Goal: Transaction & Acquisition: Download file/media

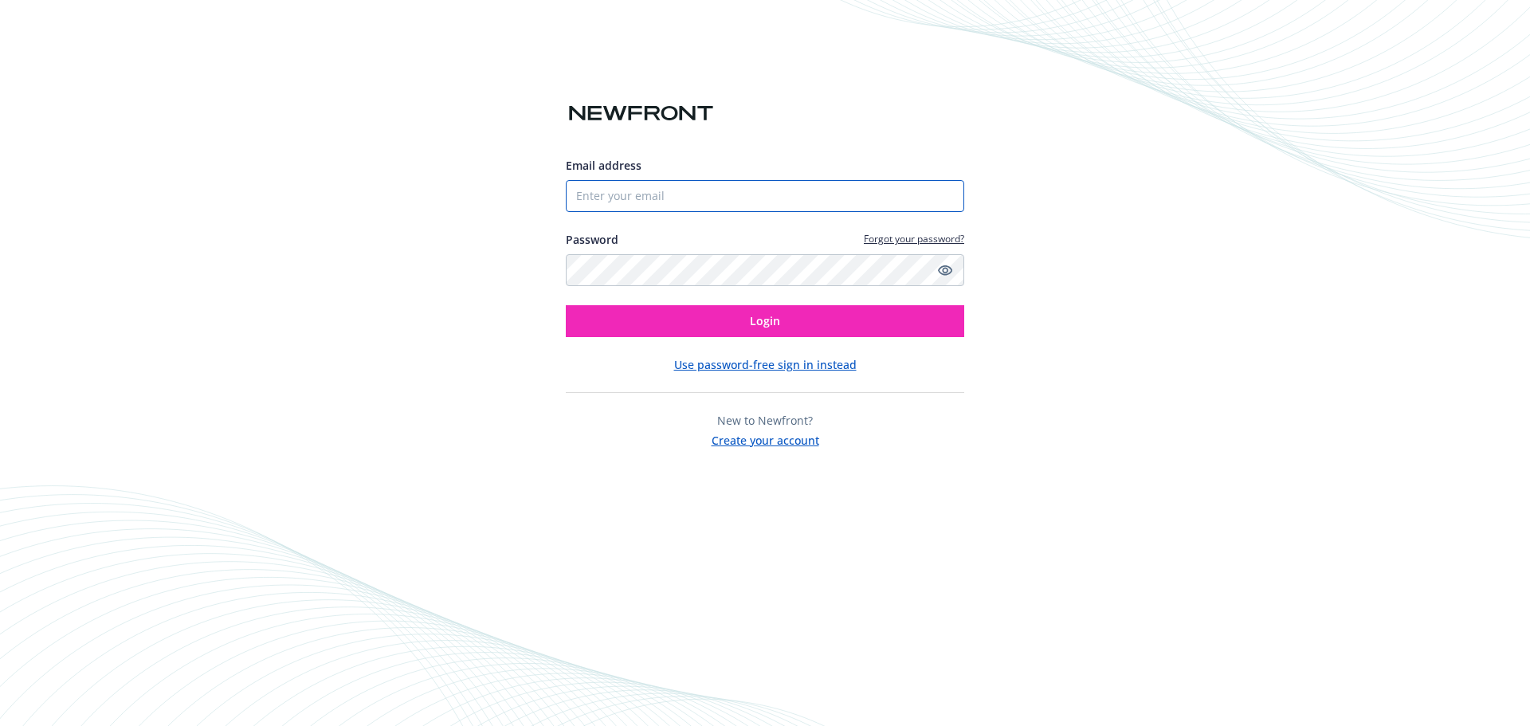
click at [729, 186] on input "Email address" at bounding box center [765, 196] width 398 height 32
type input "[PERSON_NAME][EMAIL_ADDRESS][PERSON_NAME][DOMAIN_NAME]"
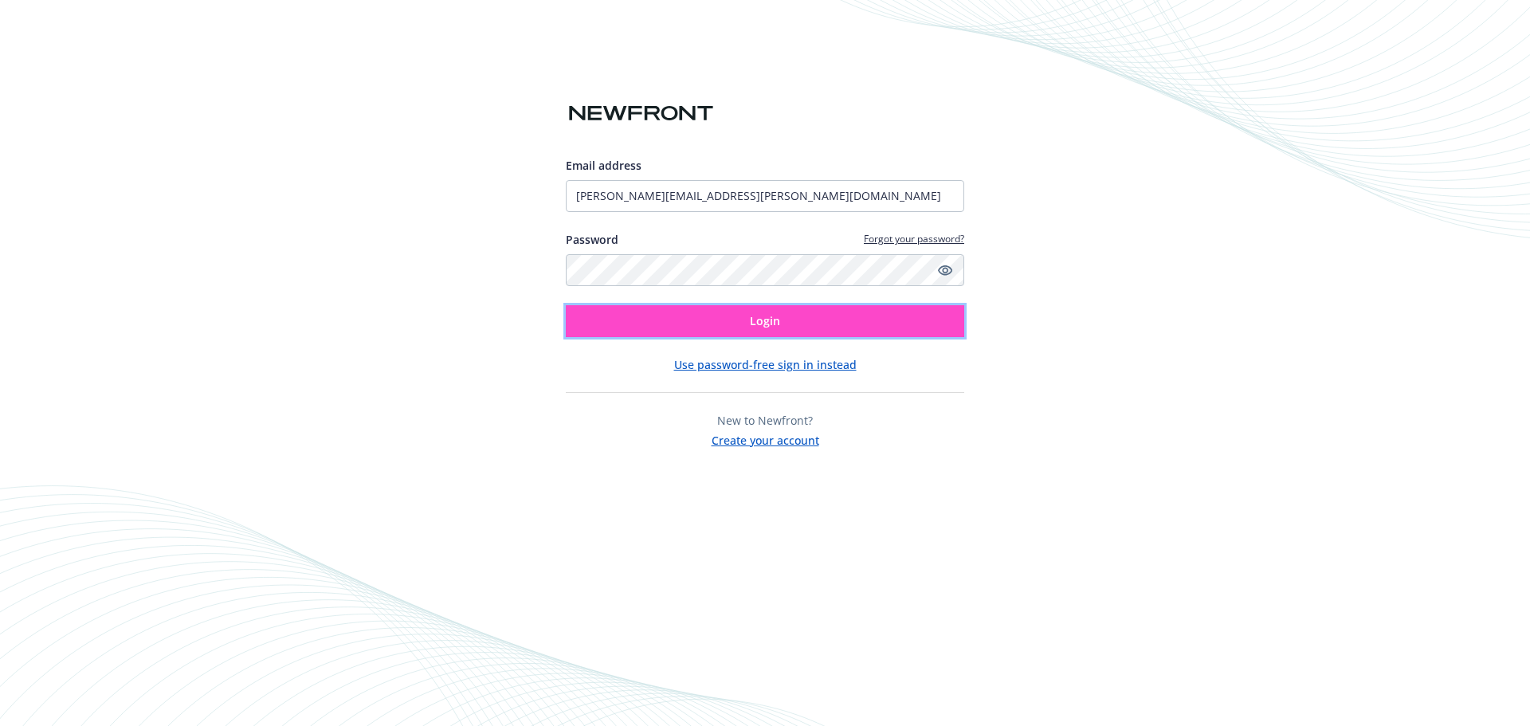
click at [716, 332] on button "Login" at bounding box center [765, 321] width 398 height 32
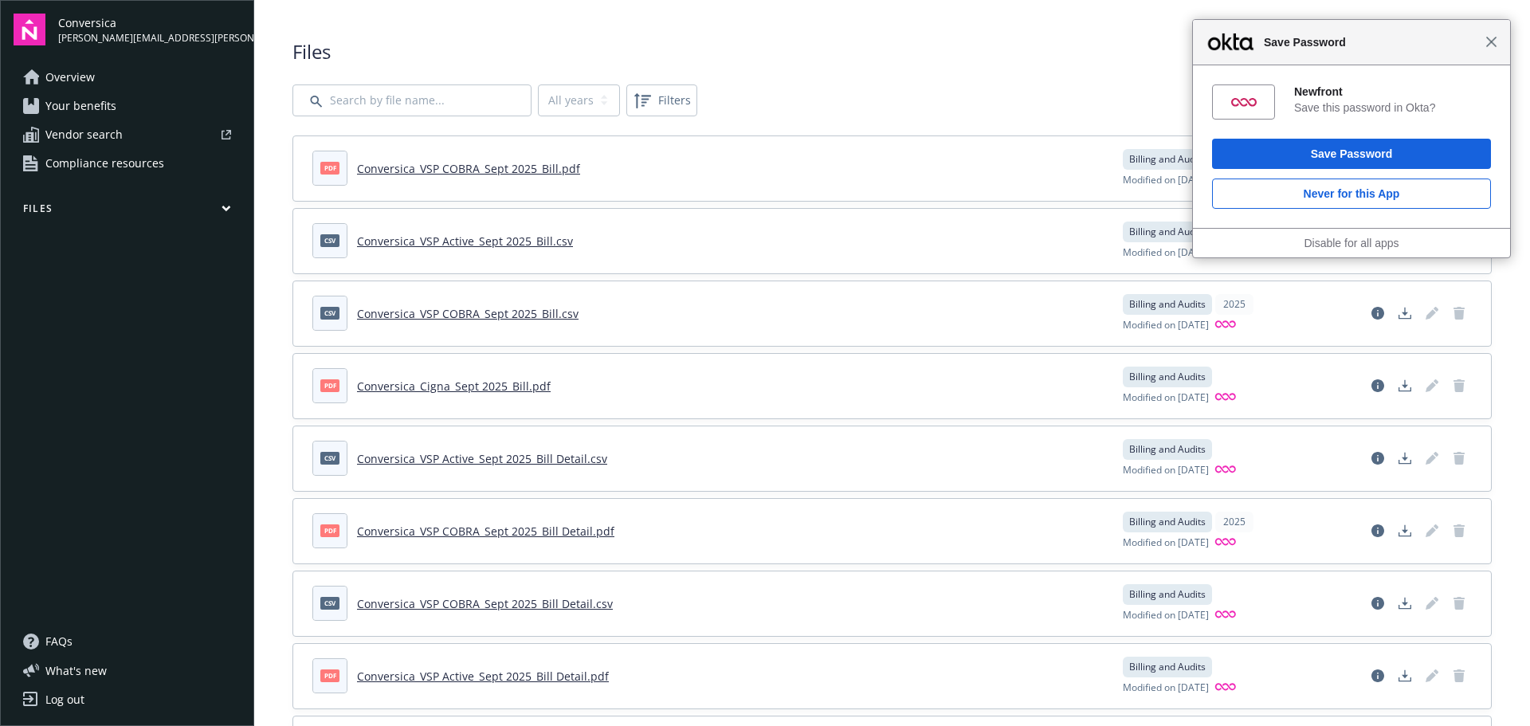
click at [1491, 47] on span "Close" at bounding box center [1491, 42] width 12 height 12
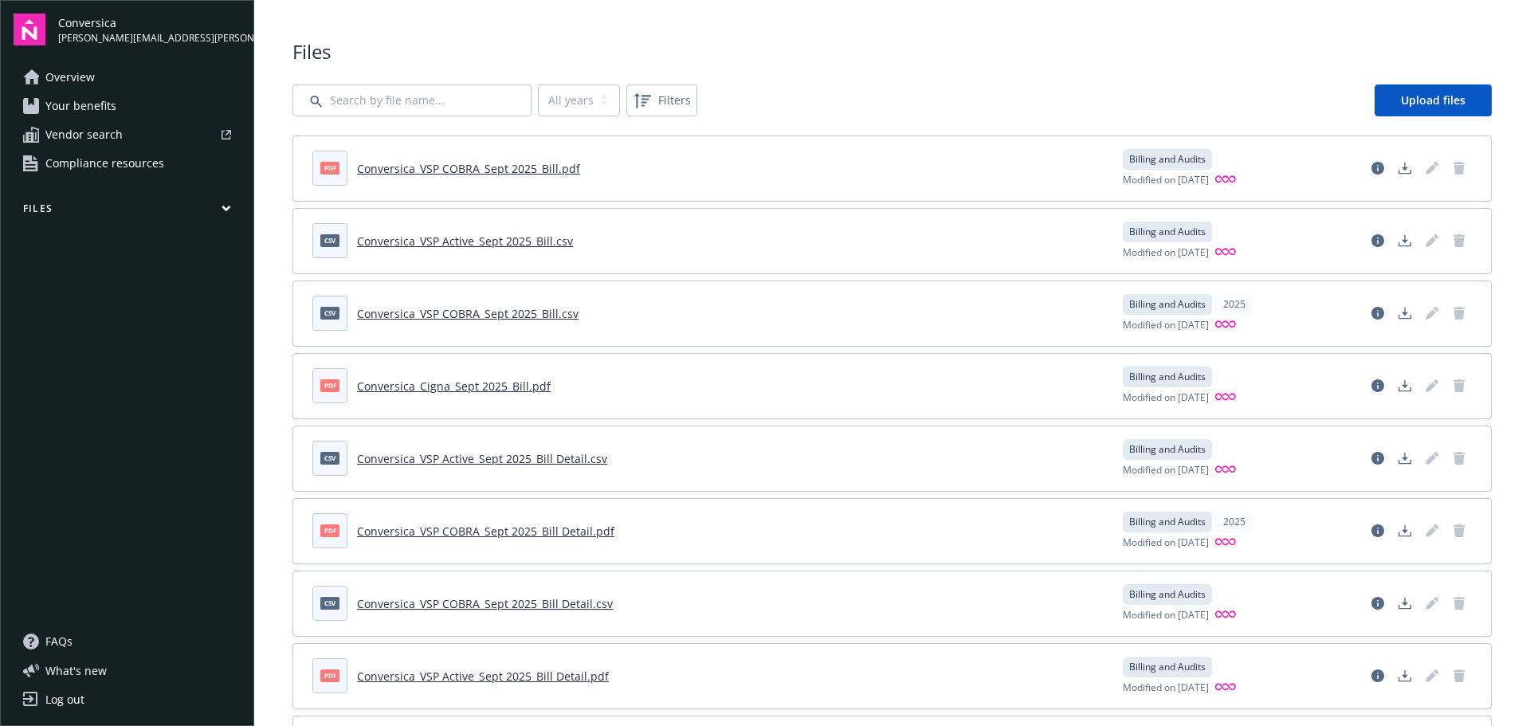
click at [394, 104] on input "Search by file name..." at bounding box center [411, 100] width 239 height 32
type input "Cigna"
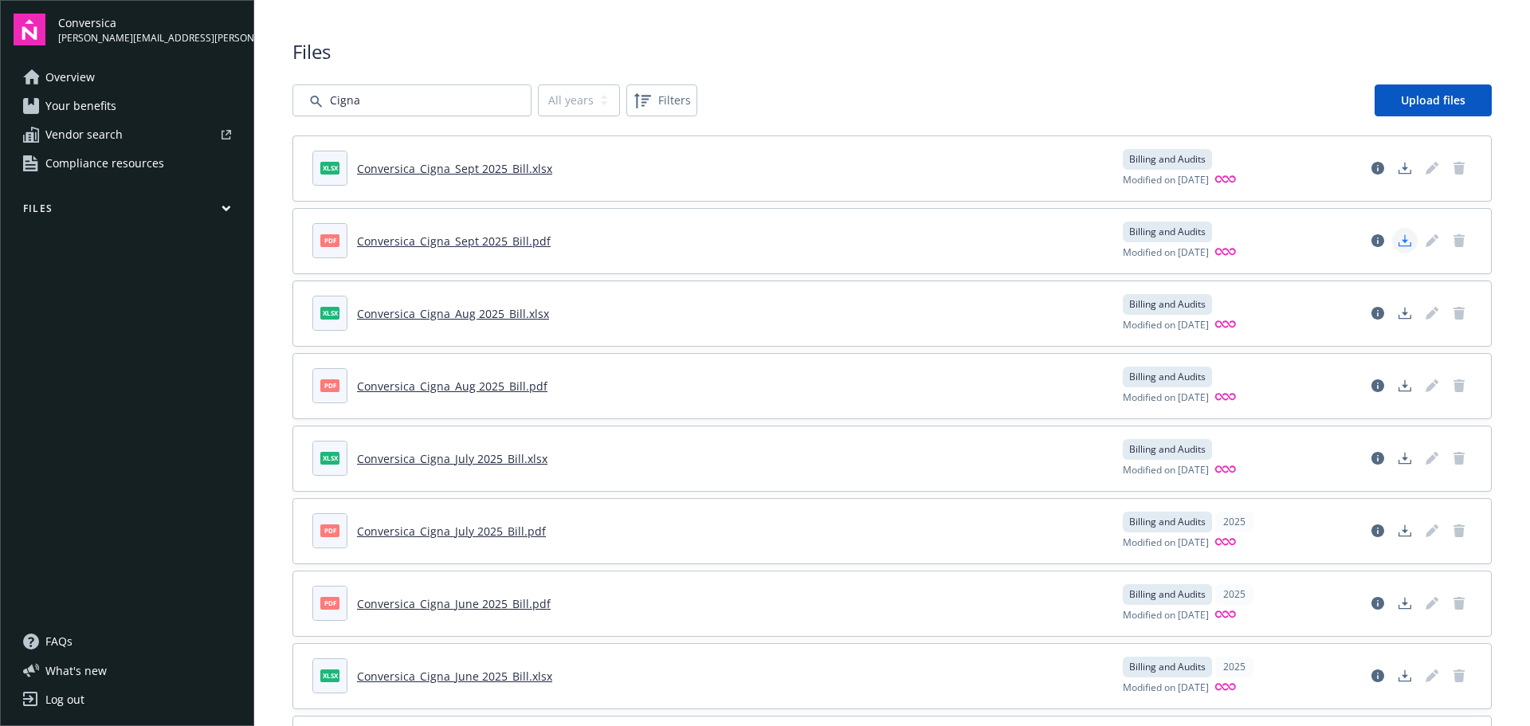
click at [1402, 240] on polygon "Download document" at bounding box center [1405, 239] width 6 height 9
click at [1399, 386] on icon "Download document" at bounding box center [1405, 385] width 13 height 13
drag, startPoint x: 403, startPoint y: 108, endPoint x: 241, endPoint y: 94, distance: 162.4
click at [241, 94] on div "Conversica [PERSON_NAME][EMAIL_ADDRESS][PERSON_NAME][DOMAIN_NAME] Overview Your…" at bounding box center [765, 363] width 1530 height 726
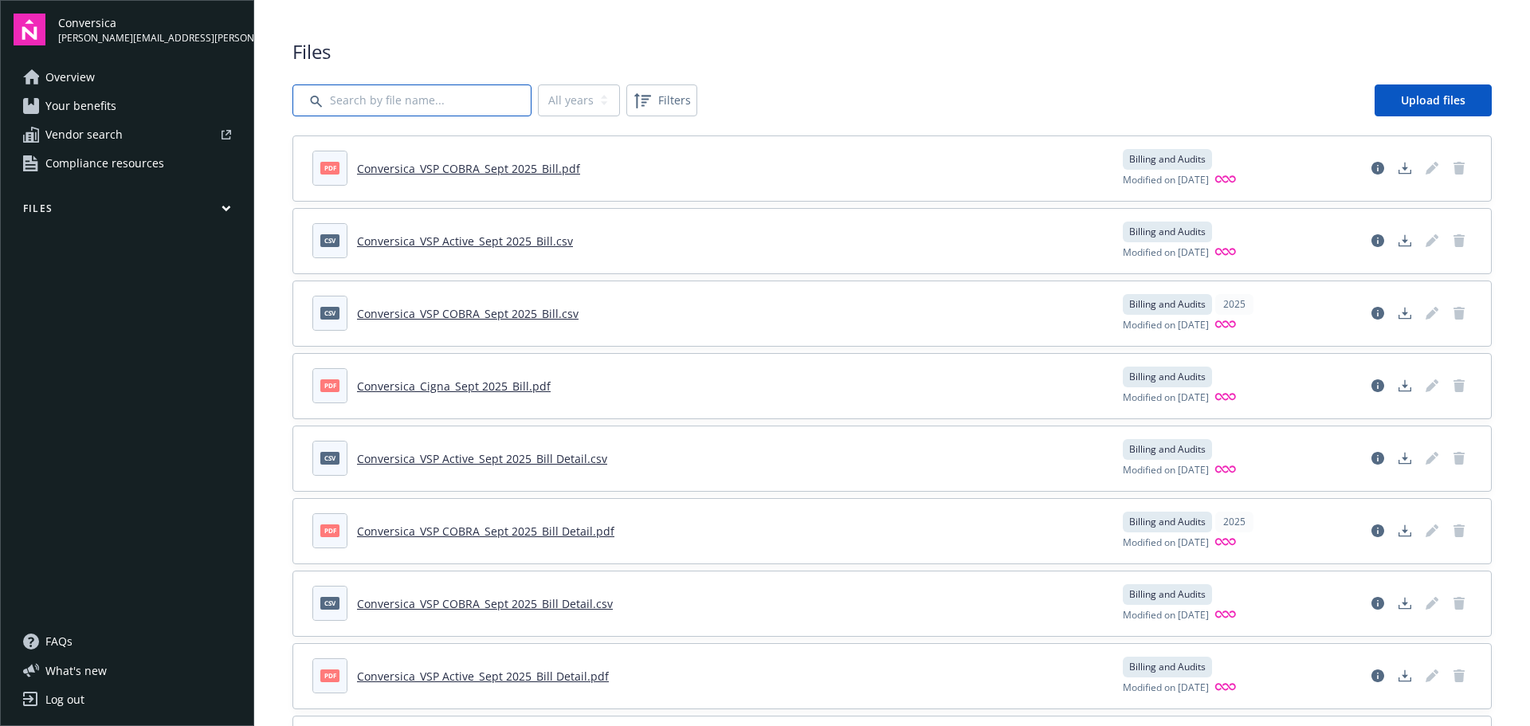
click at [374, 109] on input "Search by file name..." at bounding box center [411, 100] width 239 height 32
click at [419, 104] on input "Search by file name..." at bounding box center [411, 100] width 239 height 32
click at [418, 104] on input "Search by file name..." at bounding box center [411, 100] width 239 height 32
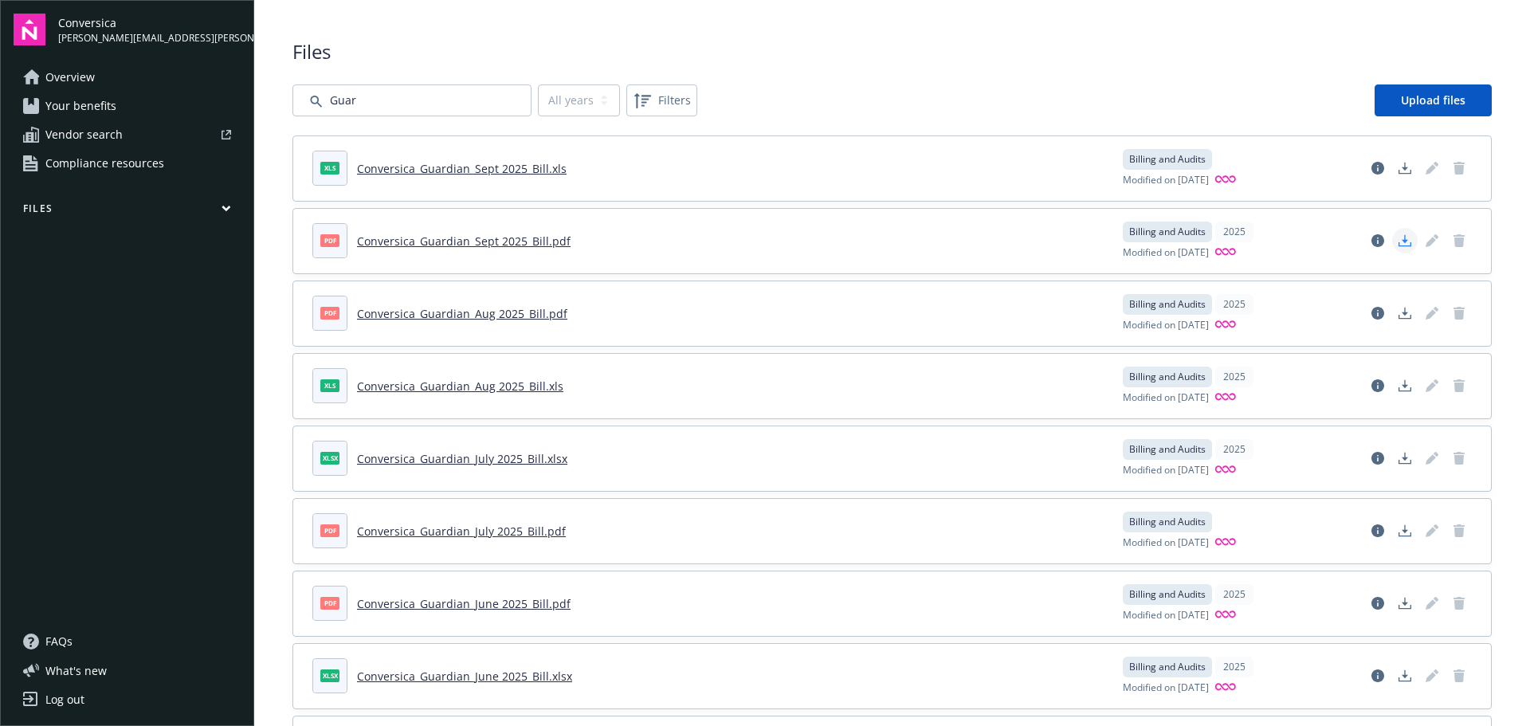
click at [1399, 242] on icon "Download document" at bounding box center [1405, 240] width 13 height 13
click at [1399, 318] on icon "Download document" at bounding box center [1405, 317] width 13 height 4
drag, startPoint x: 383, startPoint y: 100, endPoint x: 222, endPoint y: 95, distance: 161.8
click at [222, 95] on div "Conversica [PERSON_NAME][EMAIL_ADDRESS][PERSON_NAME][DOMAIN_NAME] Overview Your…" at bounding box center [765, 363] width 1530 height 726
type input "VS"
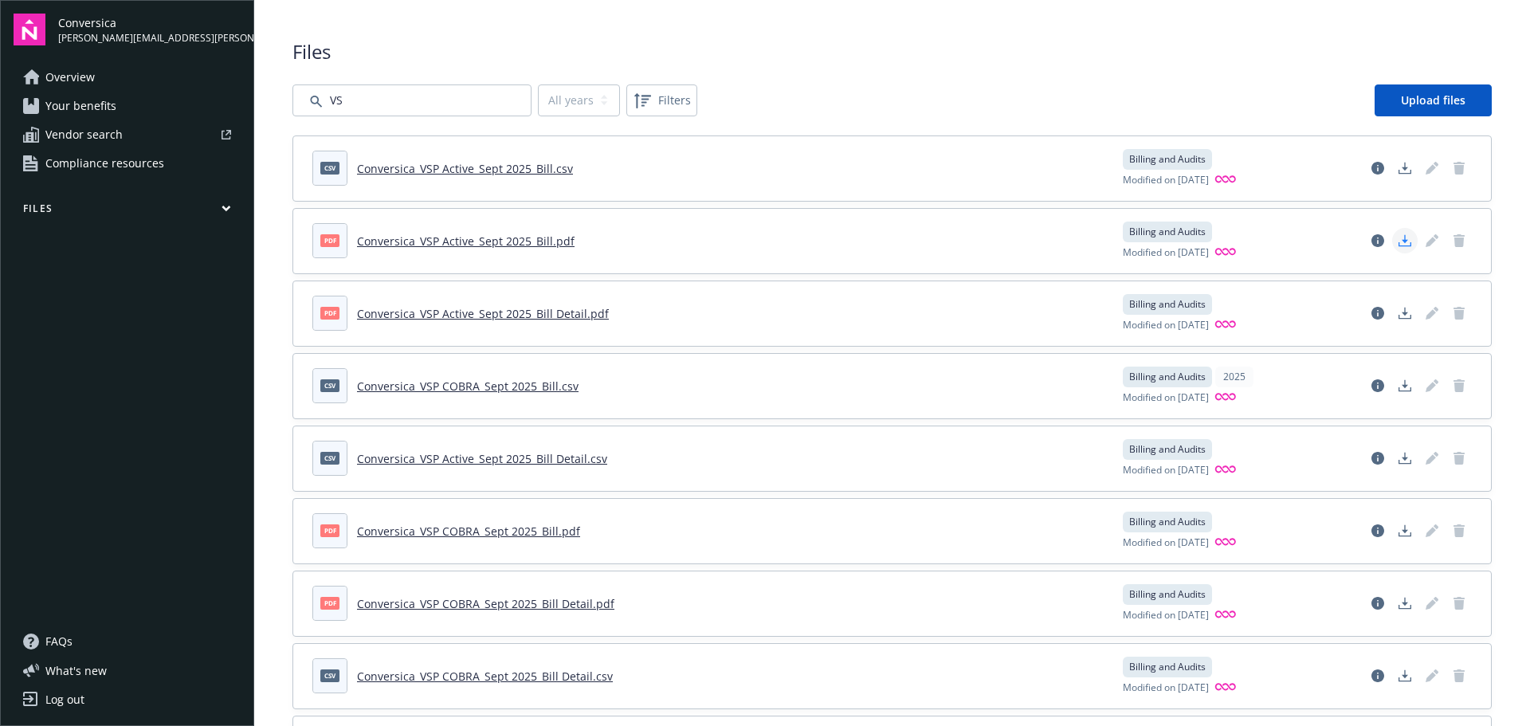
click at [1399, 243] on icon "Download document" at bounding box center [1405, 240] width 13 height 13
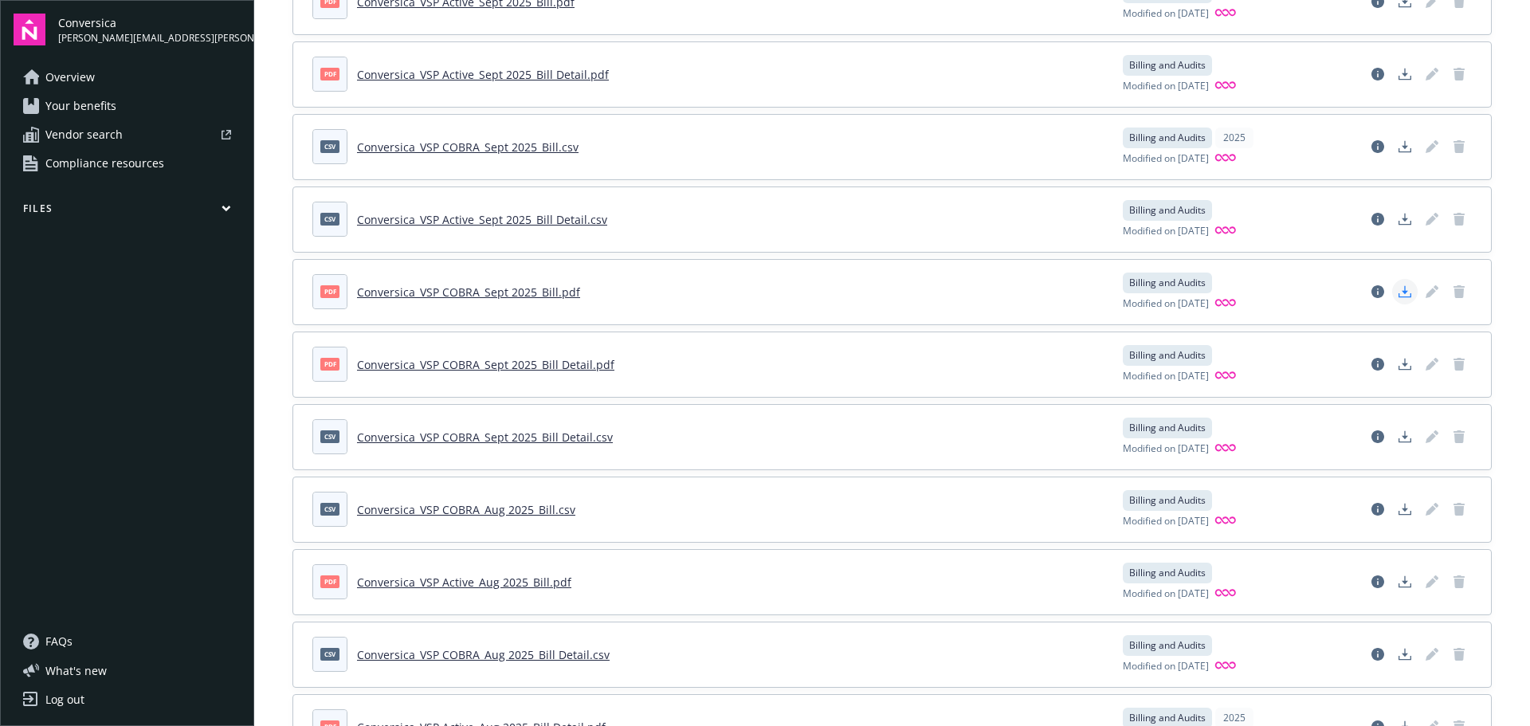
click at [1402, 291] on polygon "Download document" at bounding box center [1405, 290] width 6 height 9
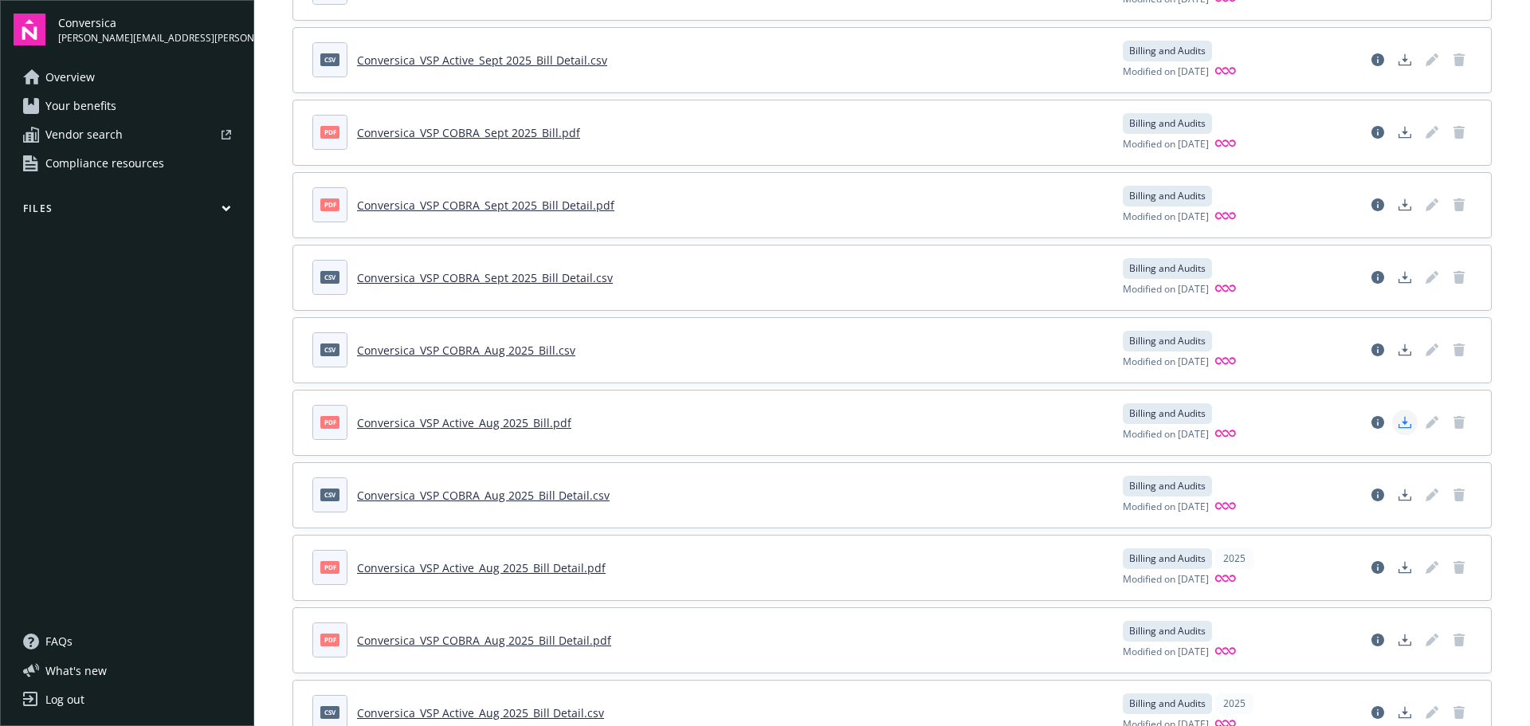
click at [1399, 424] on icon "Download document" at bounding box center [1405, 422] width 13 height 13
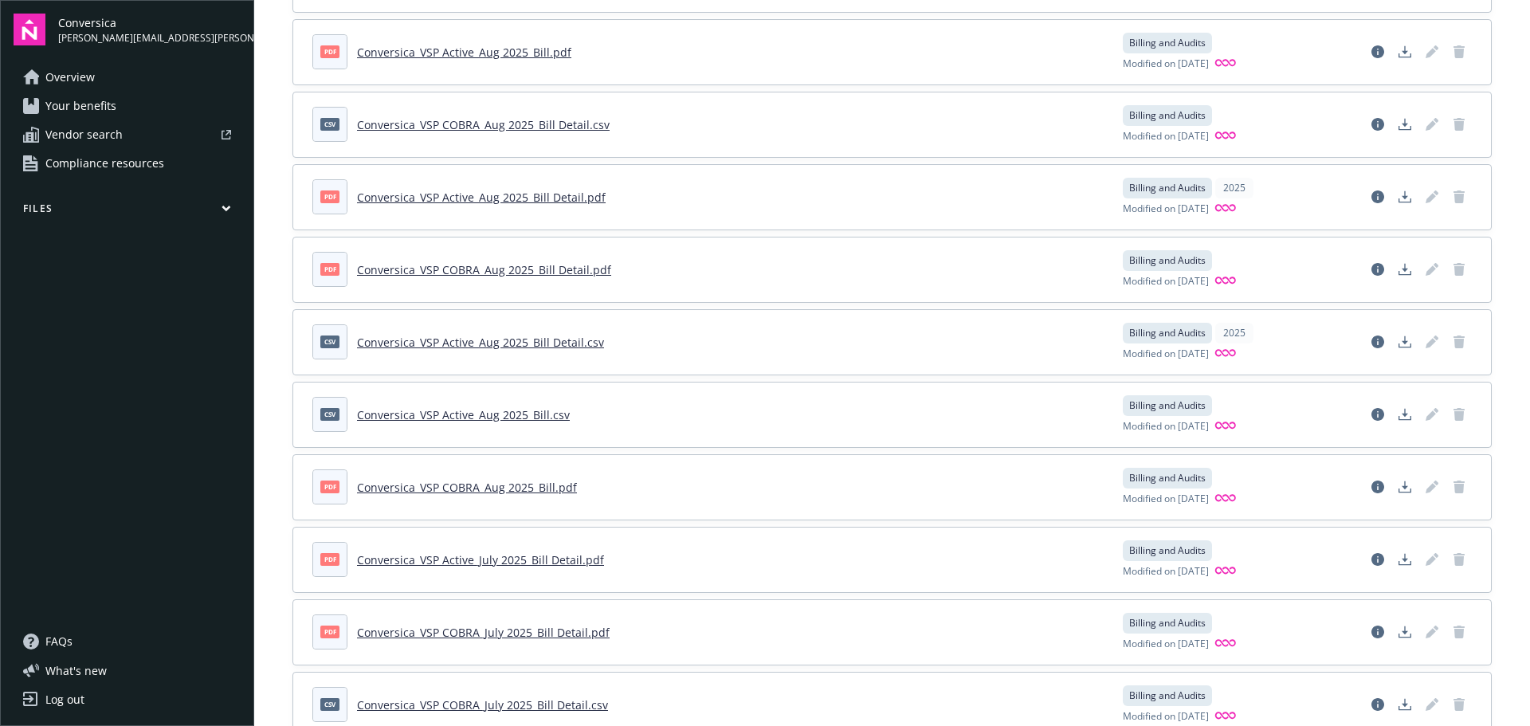
scroll to position [797, 0]
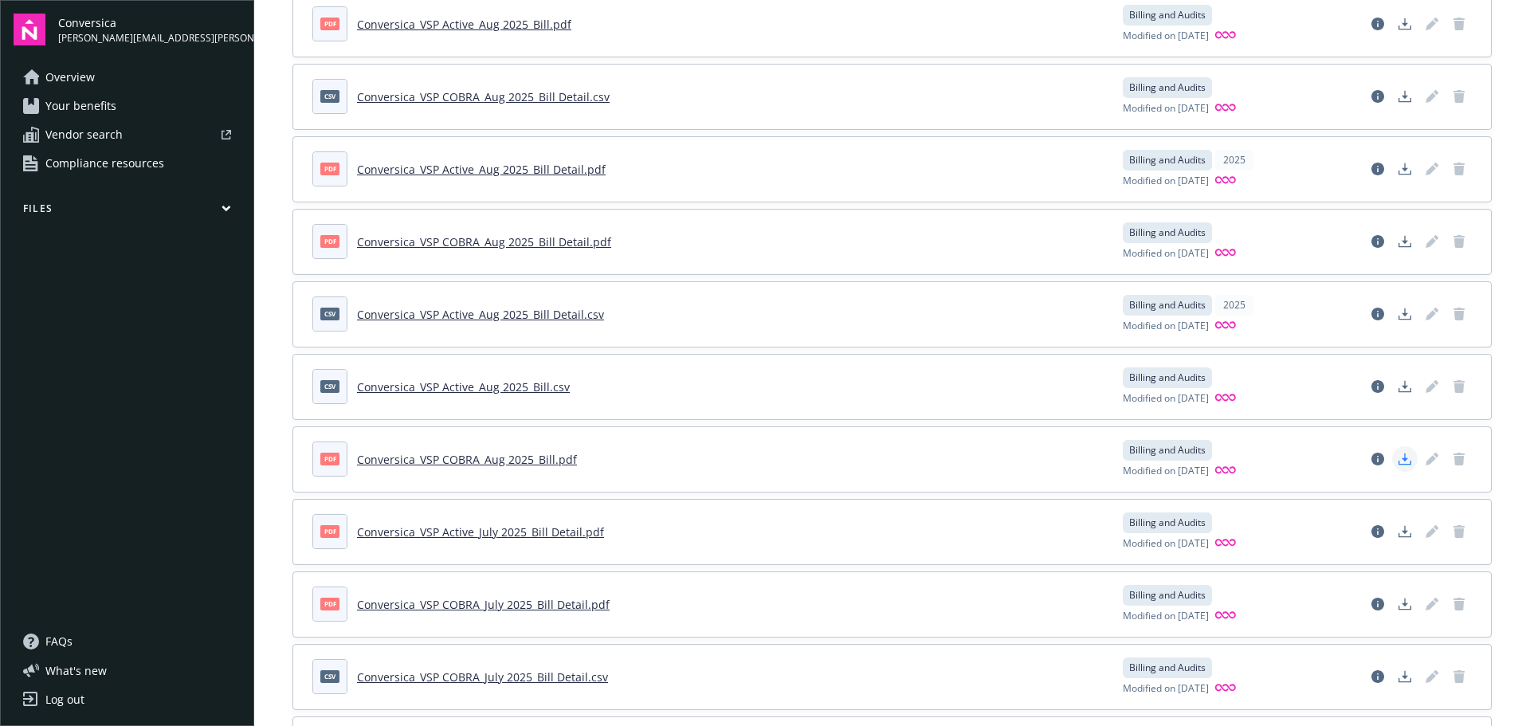
click at [1400, 465] on link "Download document" at bounding box center [1405, 459] width 26 height 26
